Goal: Transaction & Acquisition: Book appointment/travel/reservation

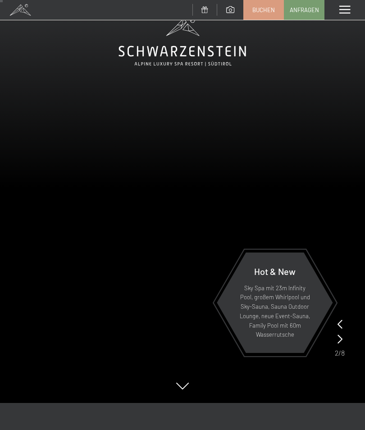
click at [338, 342] on icon at bounding box center [340, 339] width 5 height 9
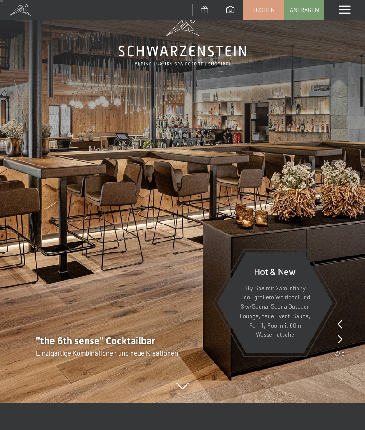
click at [338, 344] on div at bounding box center [340, 339] width 5 height 13
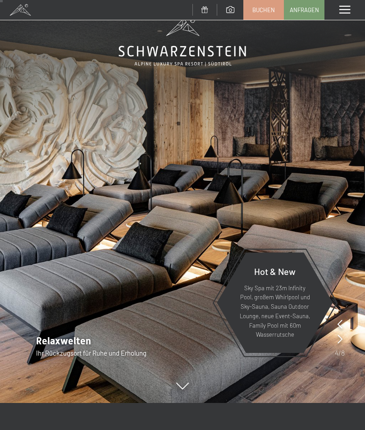
click at [341, 343] on icon at bounding box center [340, 339] width 5 height 9
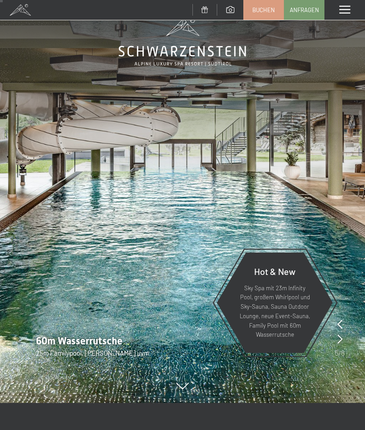
click at [339, 344] on icon at bounding box center [340, 339] width 5 height 9
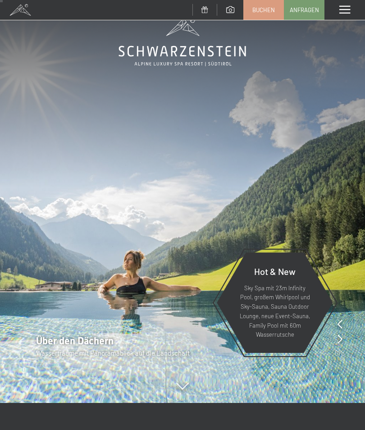
click at [339, 344] on div at bounding box center [340, 339] width 5 height 13
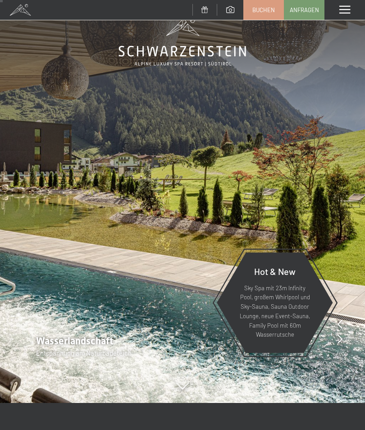
click at [339, 345] on div at bounding box center [340, 339] width 5 height 13
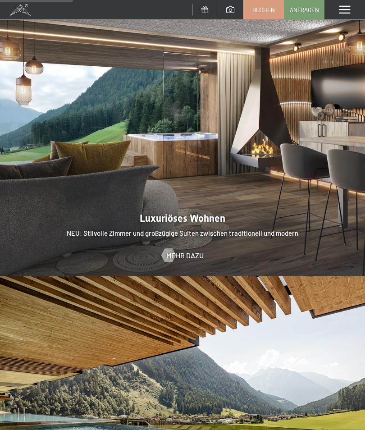
scroll to position [782, 0]
click at [184, 250] on span "Mehr dazu" at bounding box center [184, 255] width 37 height 10
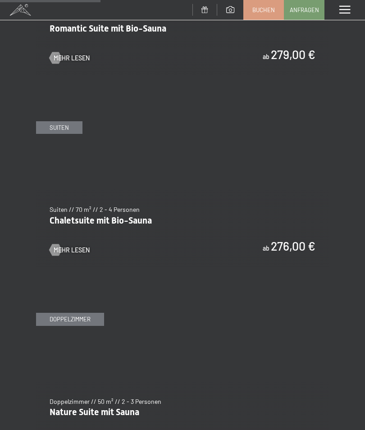
scroll to position [955, 0]
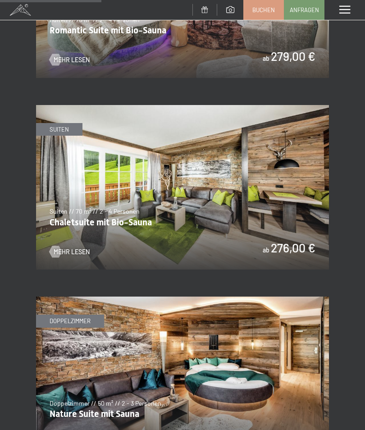
click at [257, 223] on img at bounding box center [182, 187] width 293 height 165
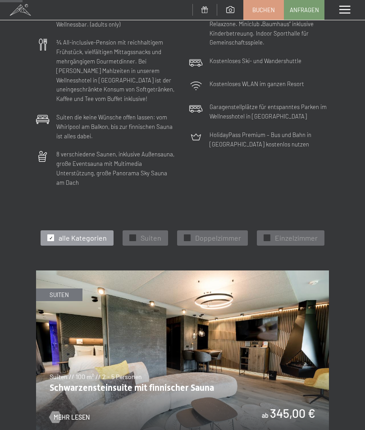
scroll to position [215, 0]
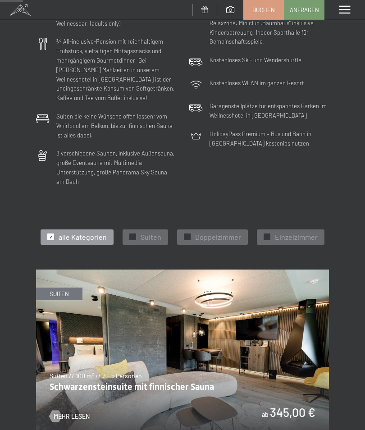
click at [134, 234] on span "✓" at bounding box center [133, 237] width 4 height 6
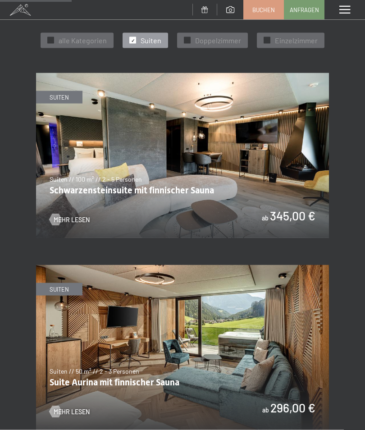
scroll to position [413, 0]
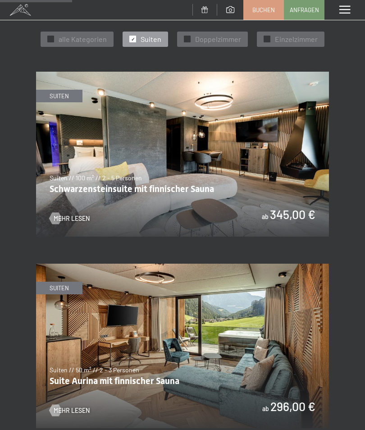
click at [244, 340] on img at bounding box center [182, 346] width 293 height 165
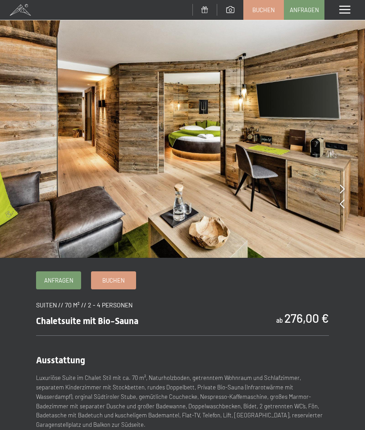
click at [346, 208] on img at bounding box center [182, 129] width 365 height 258
click at [345, 204] on img at bounding box center [182, 129] width 365 height 258
click at [340, 190] on icon at bounding box center [342, 188] width 5 height 9
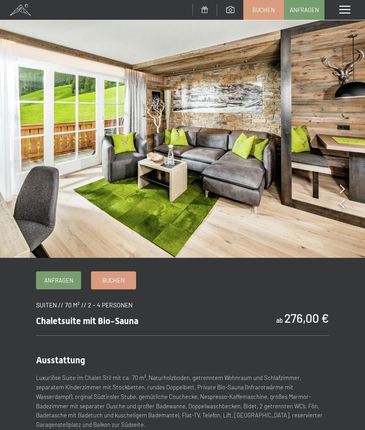
click at [346, 192] on img at bounding box center [182, 129] width 365 height 258
click at [344, 191] on icon at bounding box center [342, 188] width 5 height 9
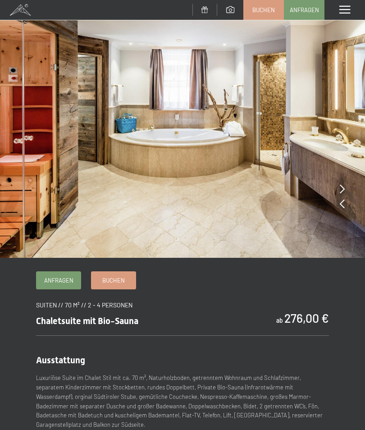
click at [344, 193] on icon at bounding box center [342, 188] width 5 height 9
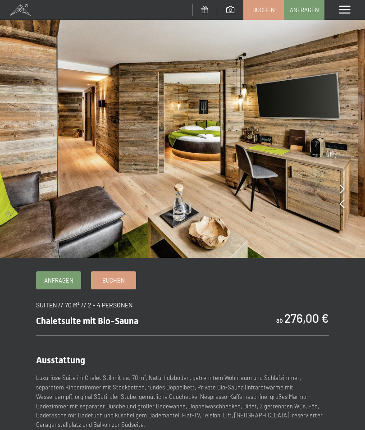
click at [344, 193] on icon at bounding box center [342, 188] width 5 height 9
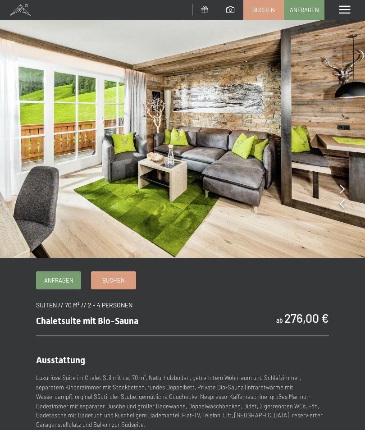
click at [343, 193] on icon at bounding box center [342, 188] width 5 height 9
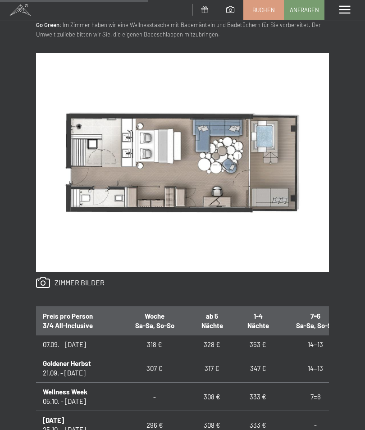
scroll to position [421, 0]
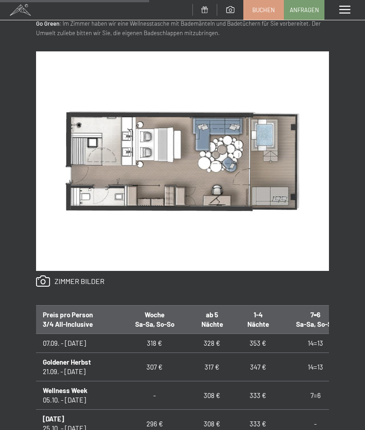
click at [122, 183] on img at bounding box center [182, 161] width 293 height 220
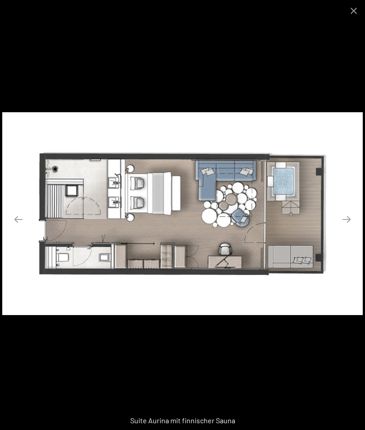
click at [351, 16] on button "Close gallery" at bounding box center [354, 10] width 23 height 21
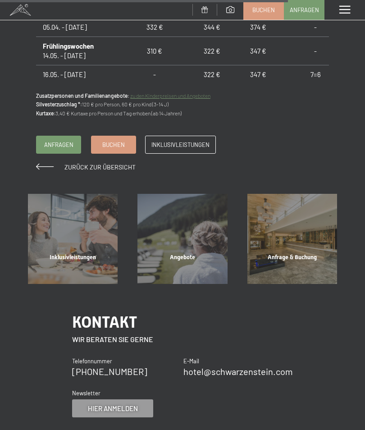
scroll to position [394, 0]
click at [68, 264] on div "Inklusivleistungen Mehr erfahren" at bounding box center [73, 239] width 110 height 90
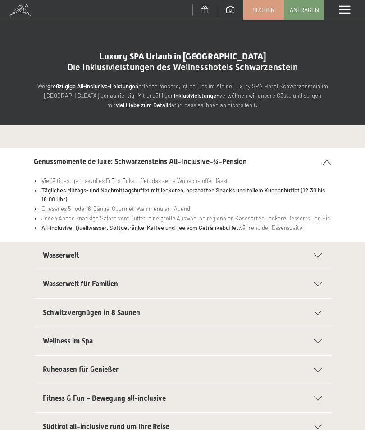
click at [321, 256] on icon at bounding box center [318, 255] width 9 height 5
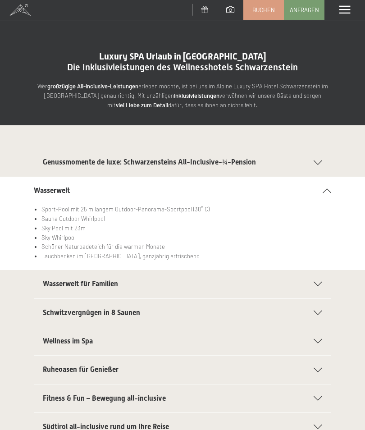
click at [322, 195] on div "Wasserwelt" at bounding box center [183, 191] width 298 height 28
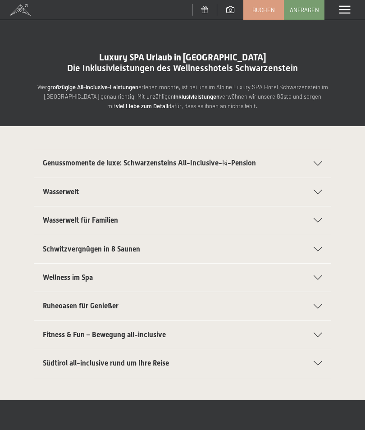
click at [343, 12] on span at bounding box center [345, 10] width 11 height 8
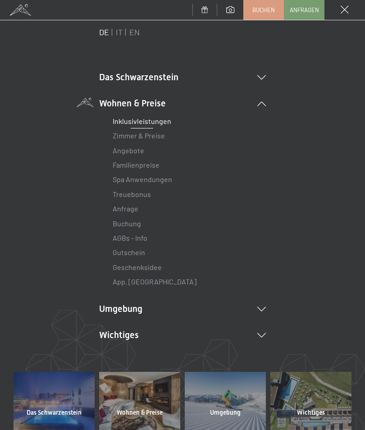
scroll to position [29, 0]
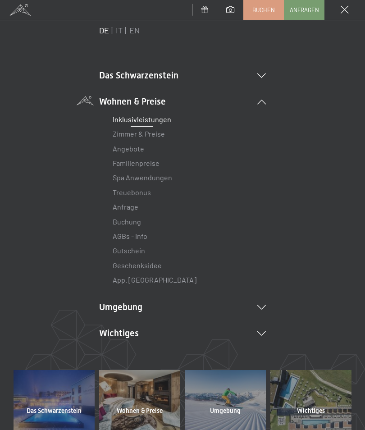
click at [265, 332] on icon at bounding box center [261, 333] width 9 height 5
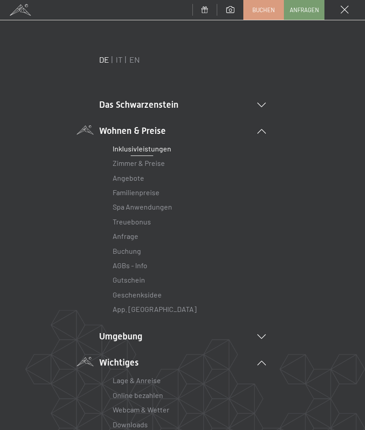
scroll to position [0, 0]
click at [344, 12] on span at bounding box center [345, 10] width 8 height 8
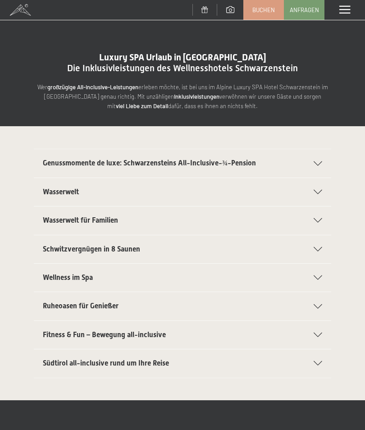
click at [317, 191] on icon at bounding box center [318, 192] width 9 height 5
